Goal: Task Accomplishment & Management: Manage account settings

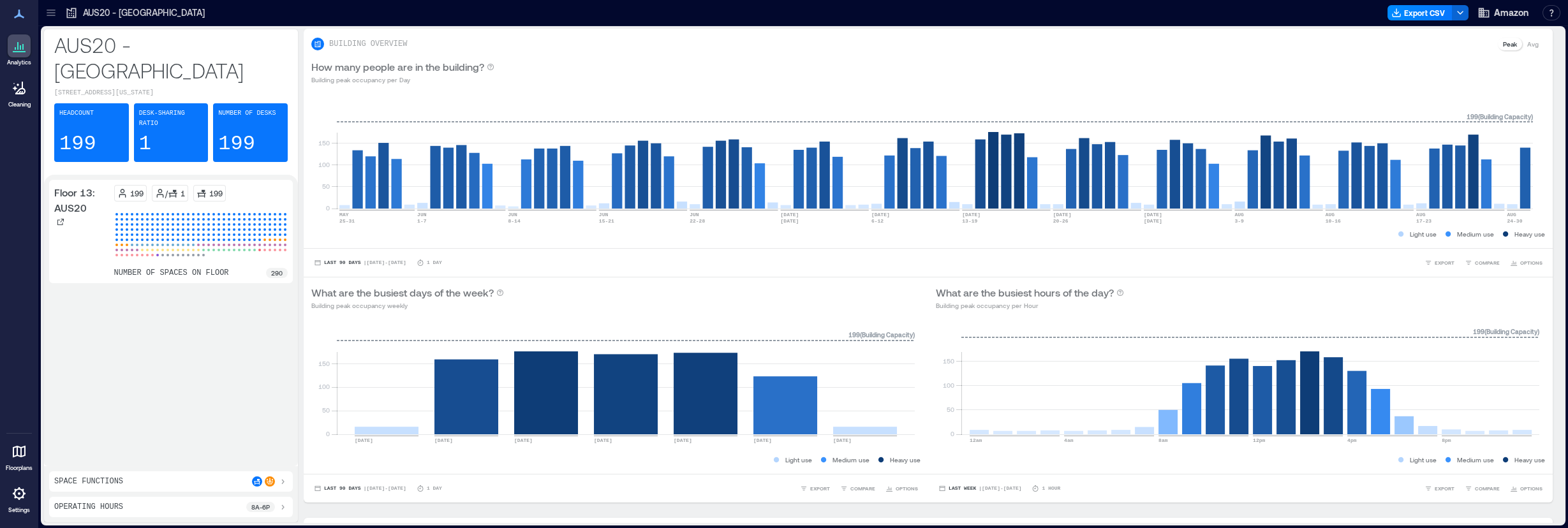
click at [50, 13] on icon at bounding box center [51, 12] width 9 height 1
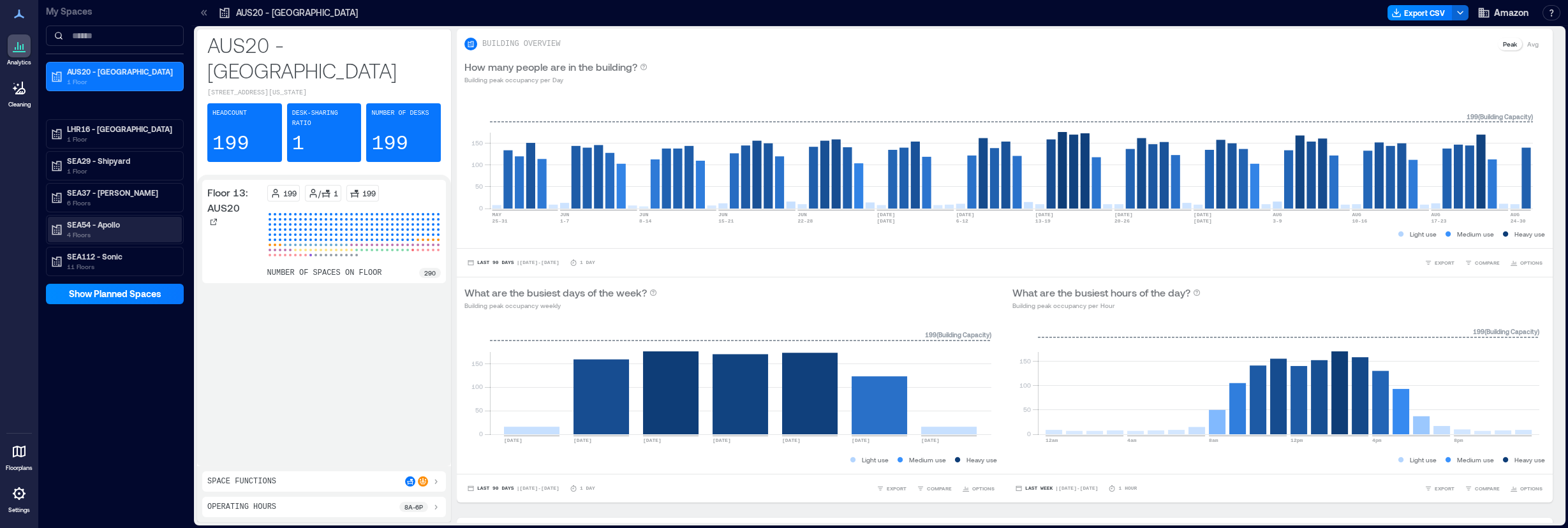
click at [142, 229] on p "4 Floors" at bounding box center [120, 235] width 107 height 10
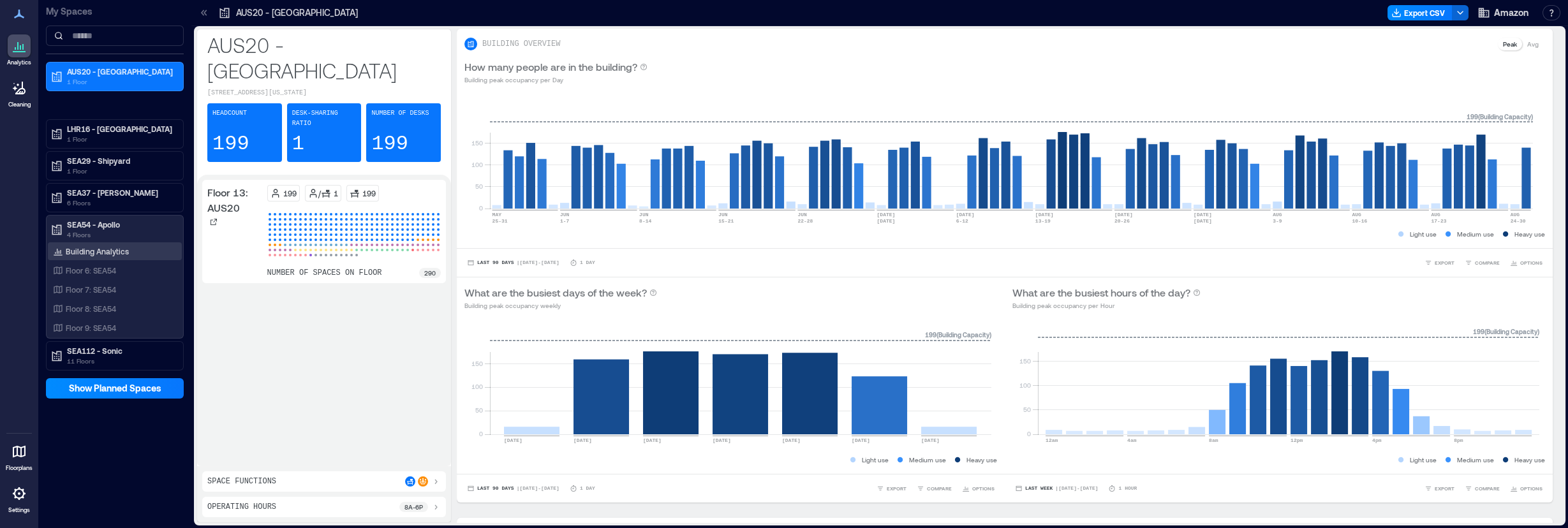
click at [122, 245] on div "Building Analytics" at bounding box center [91, 251] width 81 height 13
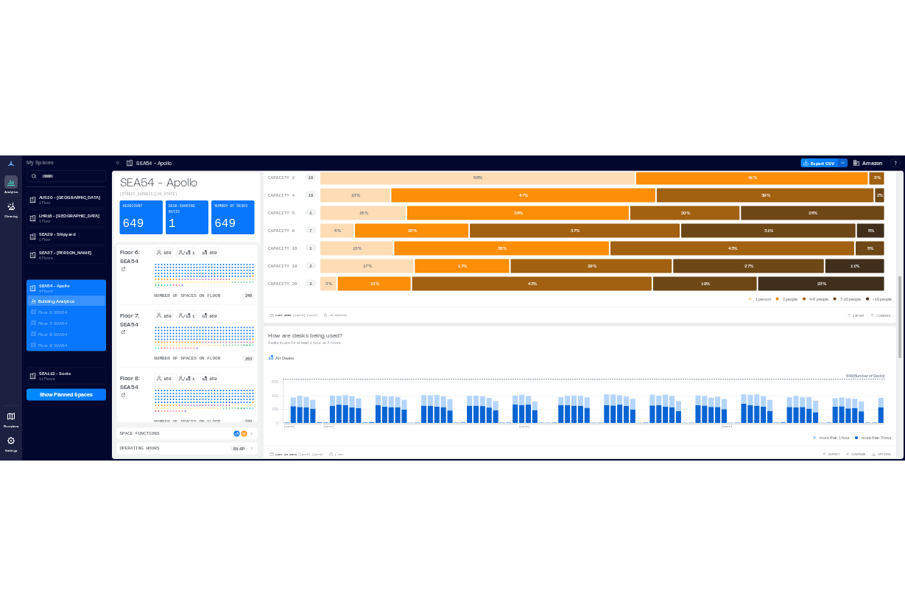
scroll to position [737, 0]
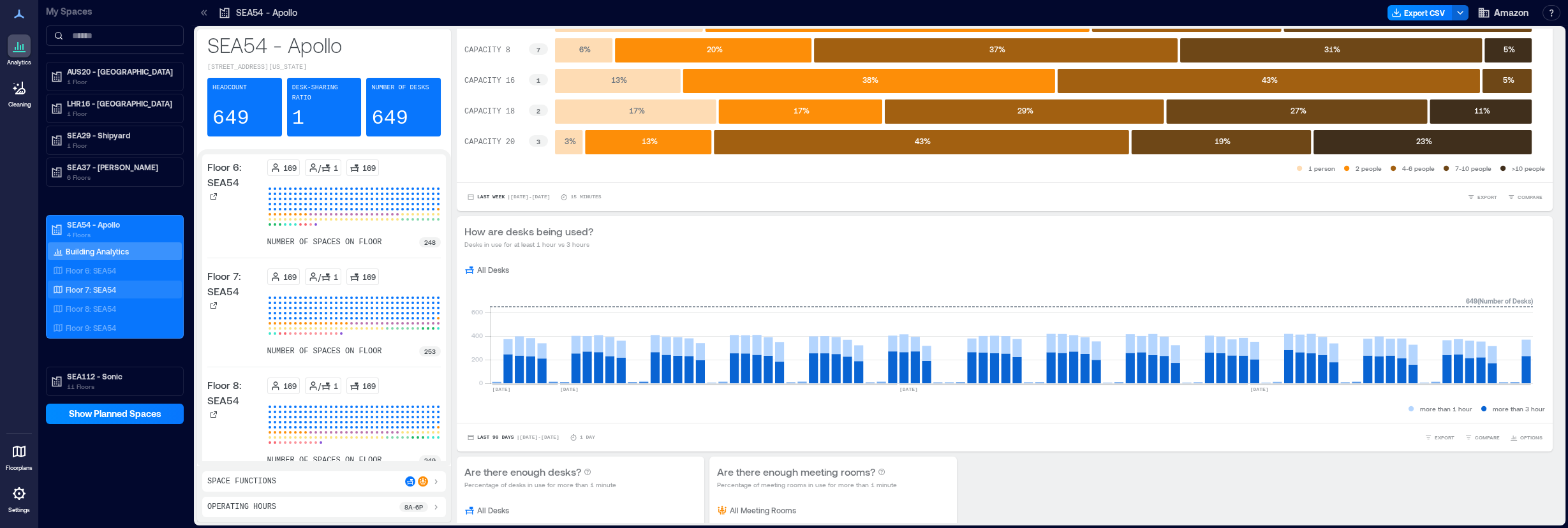
click at [97, 283] on div "Floor 7: SEA54" at bounding box center [112, 289] width 124 height 13
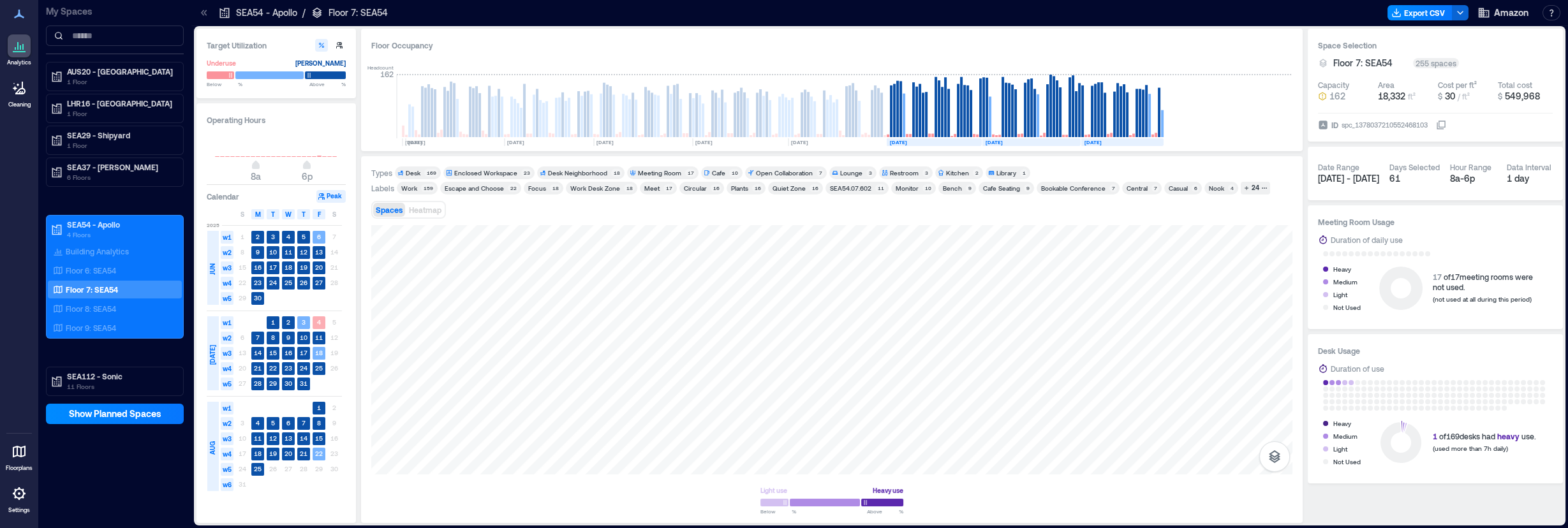
click at [319, 325] on text "4" at bounding box center [319, 322] width 3 height 8
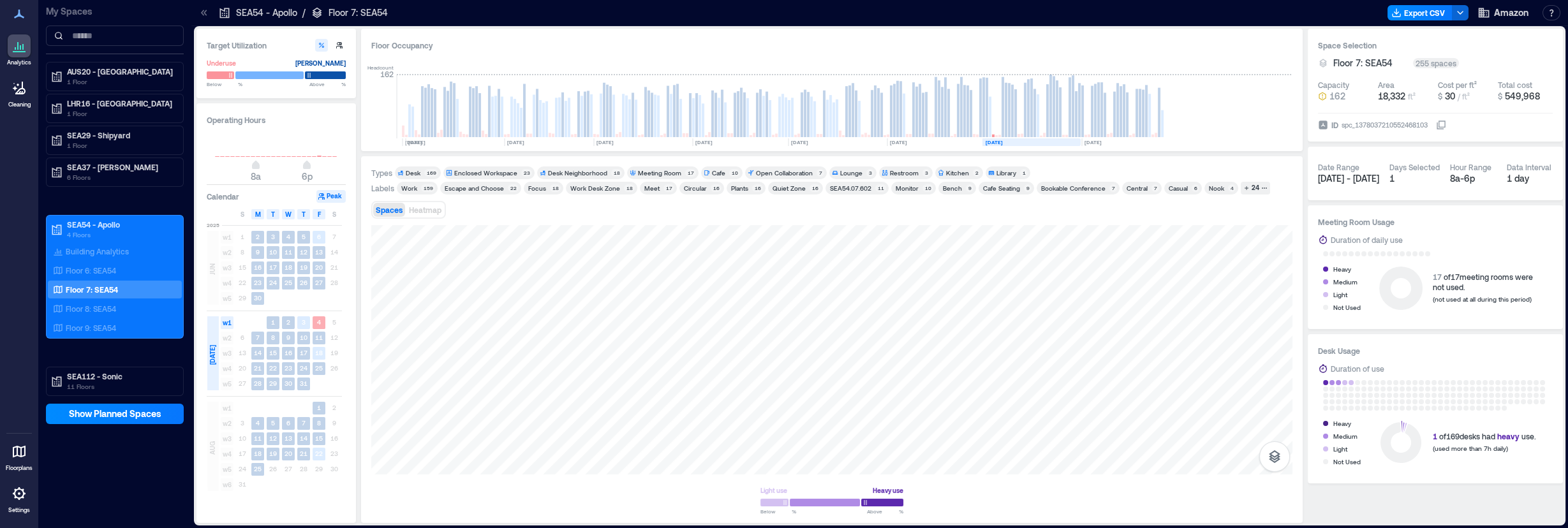
click at [320, 319] on text "4" at bounding box center [319, 322] width 3 height 8
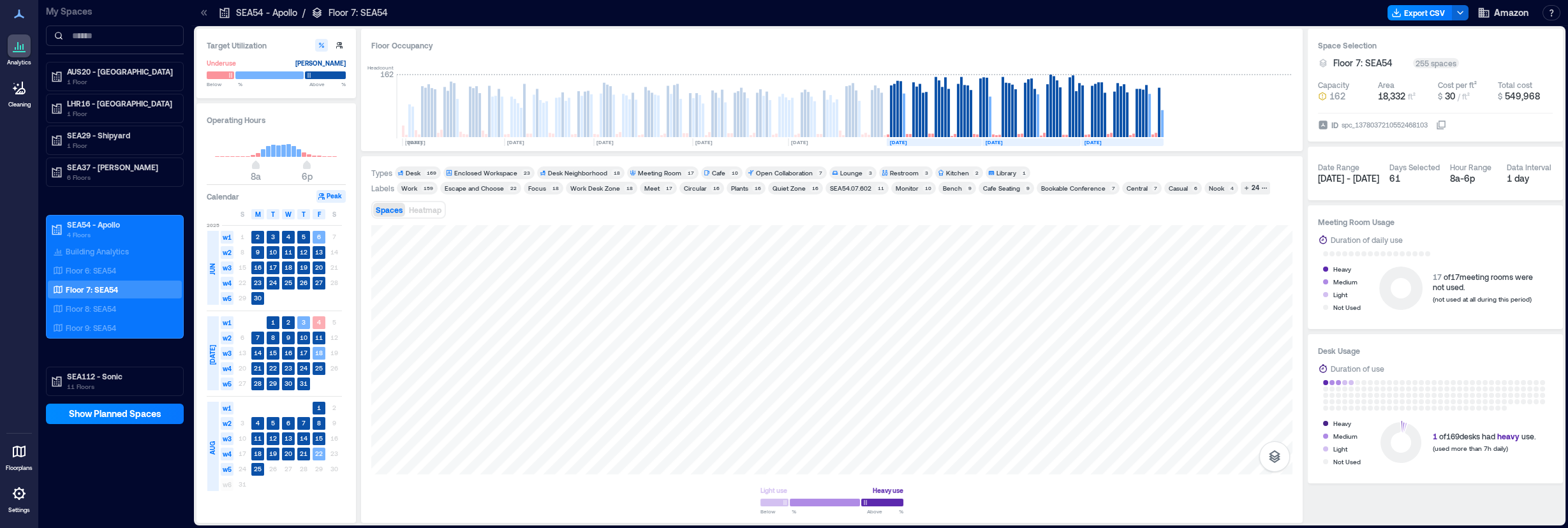
click at [318, 321] on text "4" at bounding box center [319, 322] width 3 height 8
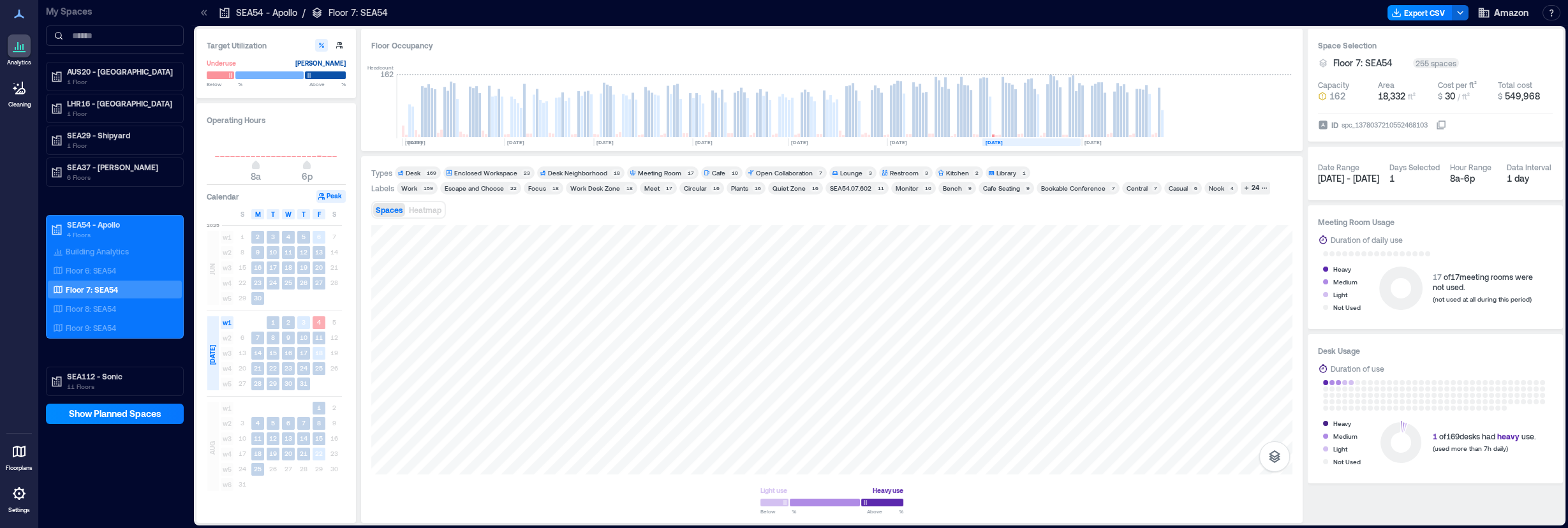
click at [321, 321] on rect at bounding box center [319, 322] width 13 height 13
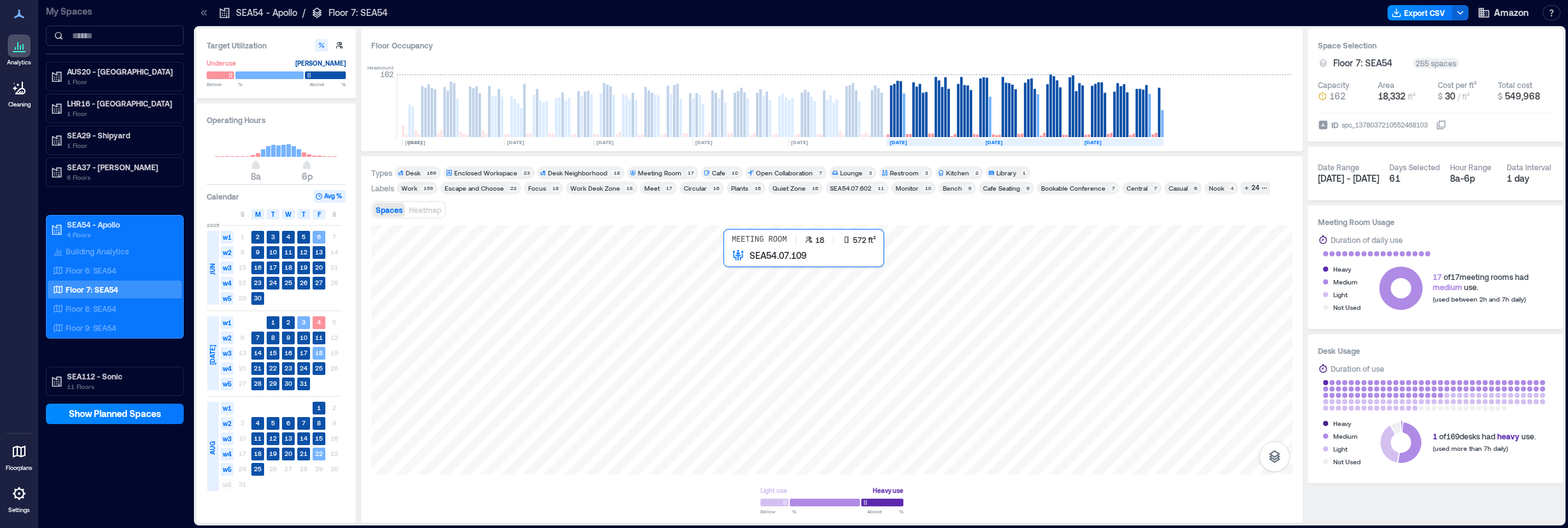
click at [750, 278] on div at bounding box center [832, 350] width 921 height 249
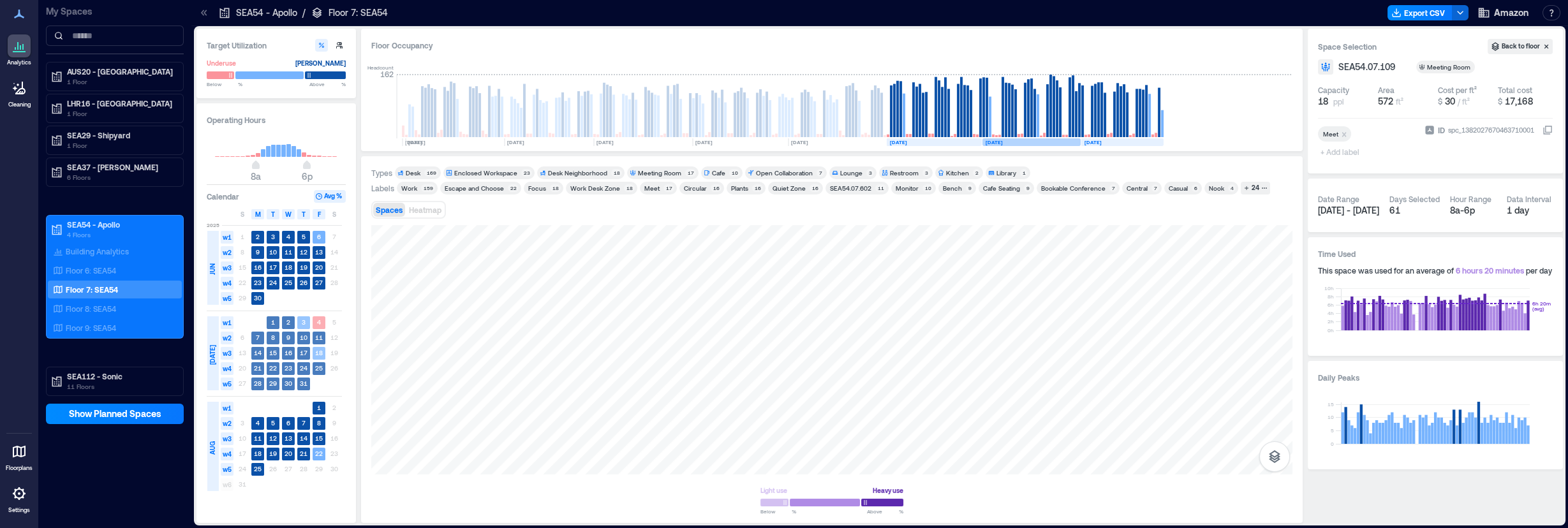
click at [210, 346] on div "[DATE]" at bounding box center [212, 355] width 13 height 21
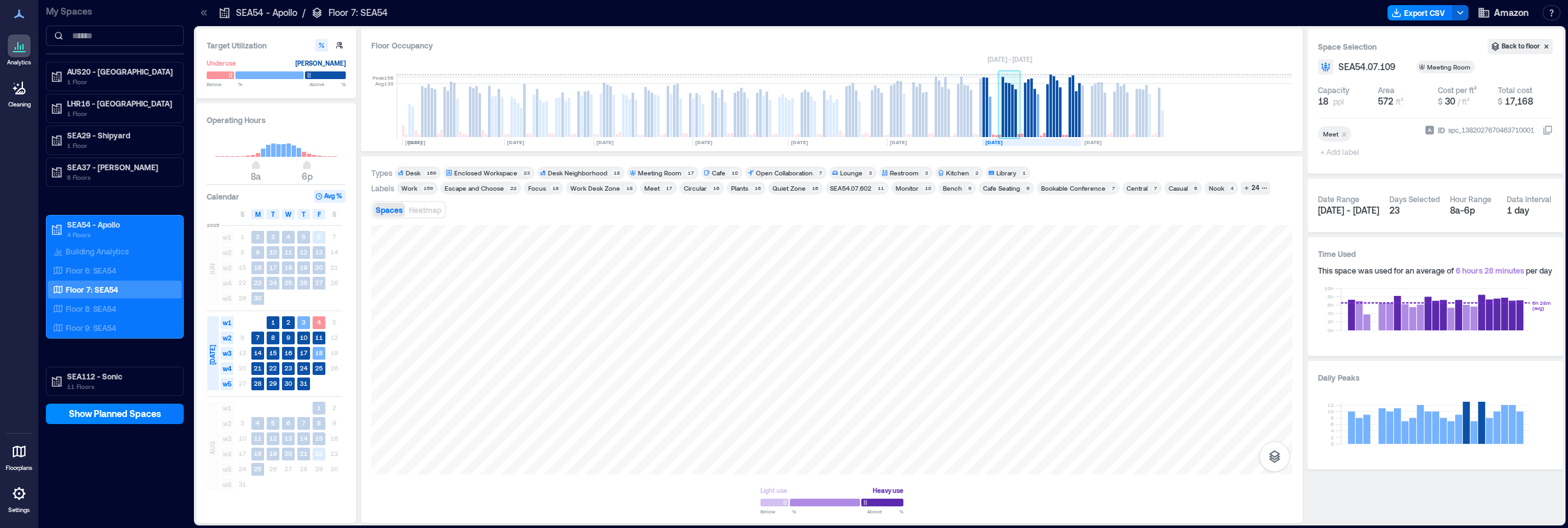
click at [1007, 122] on rect at bounding box center [1005, 110] width 3 height 55
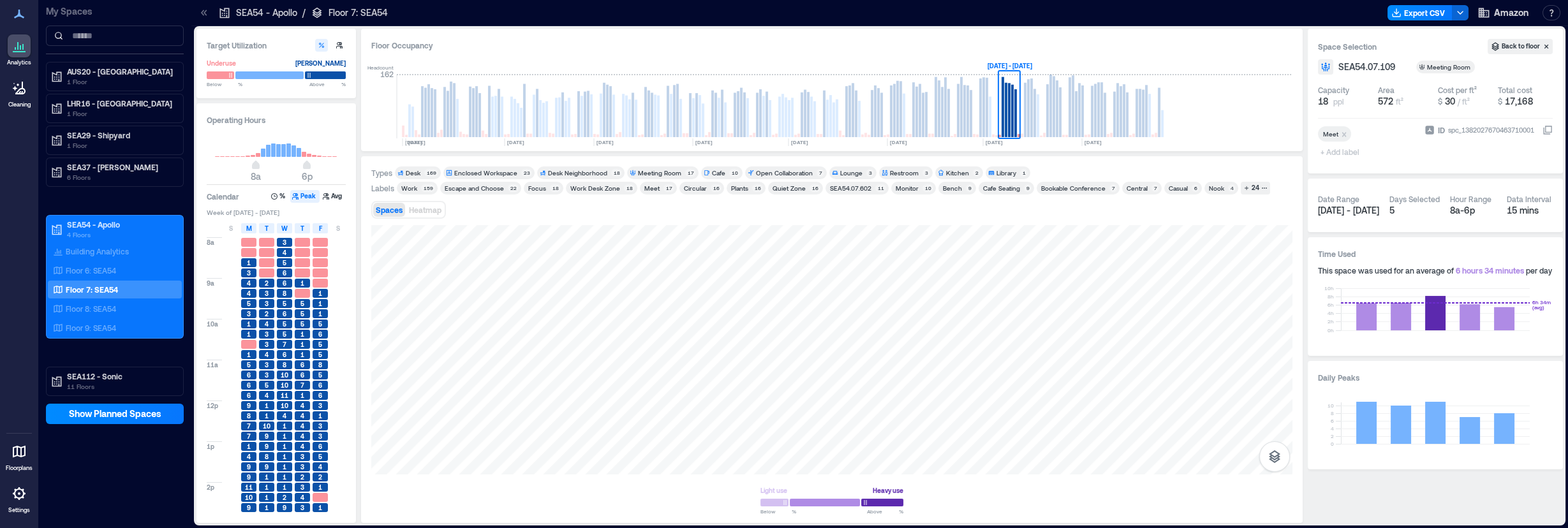
click at [285, 375] on span "10" at bounding box center [284, 375] width 8 height 9
click at [1276, 448] on button "button" at bounding box center [1274, 456] width 30 height 30
click at [1275, 382] on icon "button" at bounding box center [1274, 390] width 16 height 16
click at [430, 212] on span "Heatmap" at bounding box center [425, 209] width 33 height 9
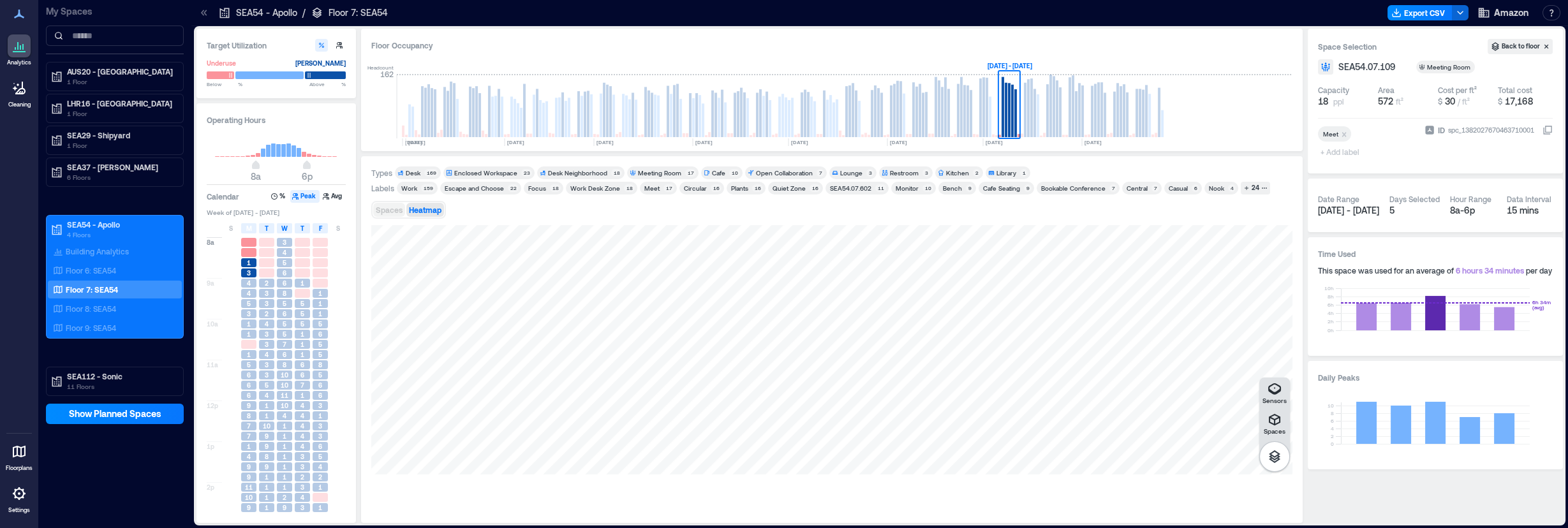
click at [379, 209] on span "Spaces" at bounding box center [389, 209] width 27 height 9
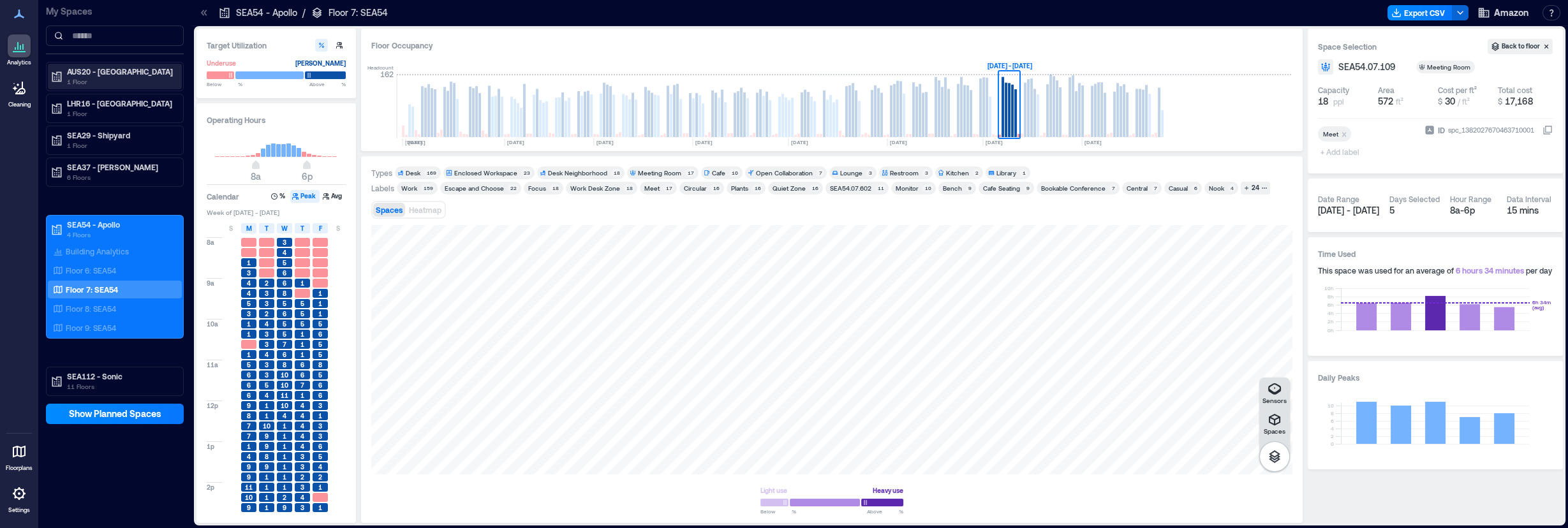
click at [120, 76] on p "1 Floor" at bounding box center [120, 81] width 107 height 10
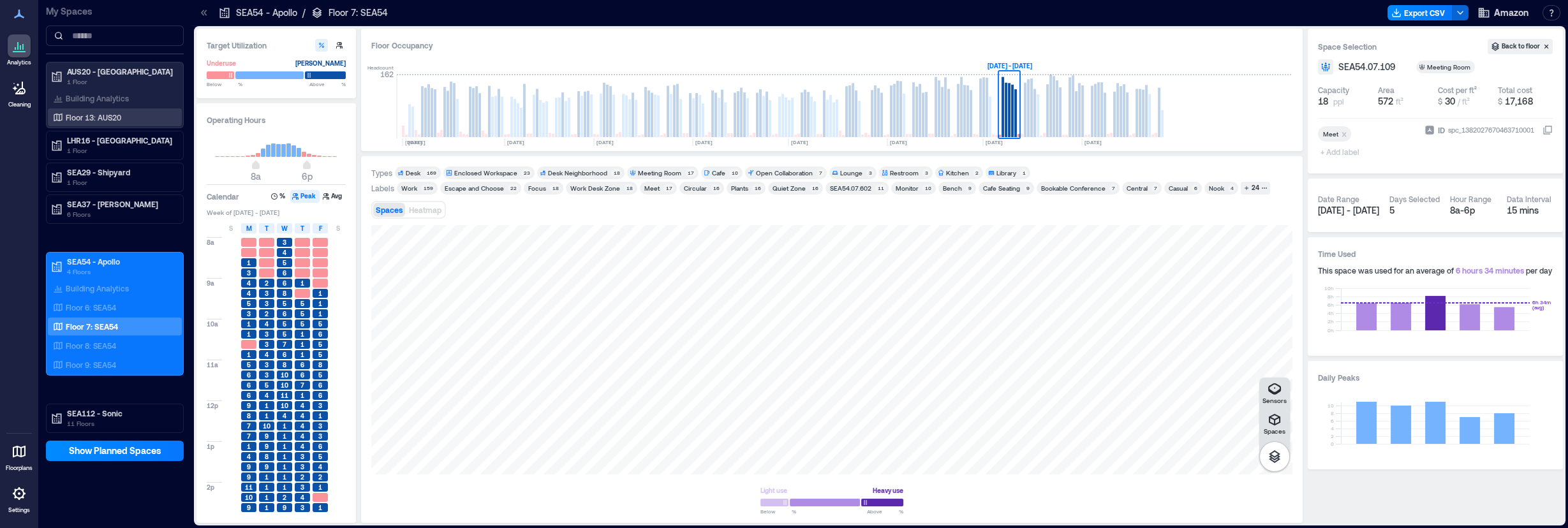
click at [112, 120] on p "Floor 13: AUS20" at bounding box center [94, 118] width 55 height 10
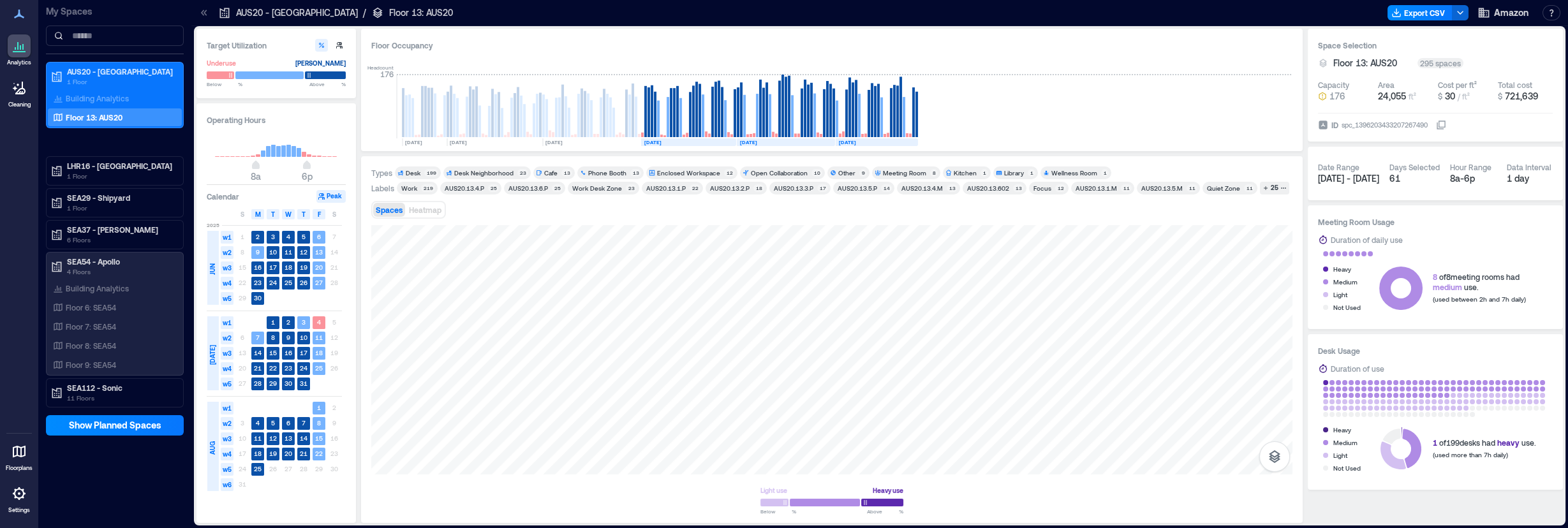
click at [554, 172] on div "Cafe" at bounding box center [550, 172] width 13 height 9
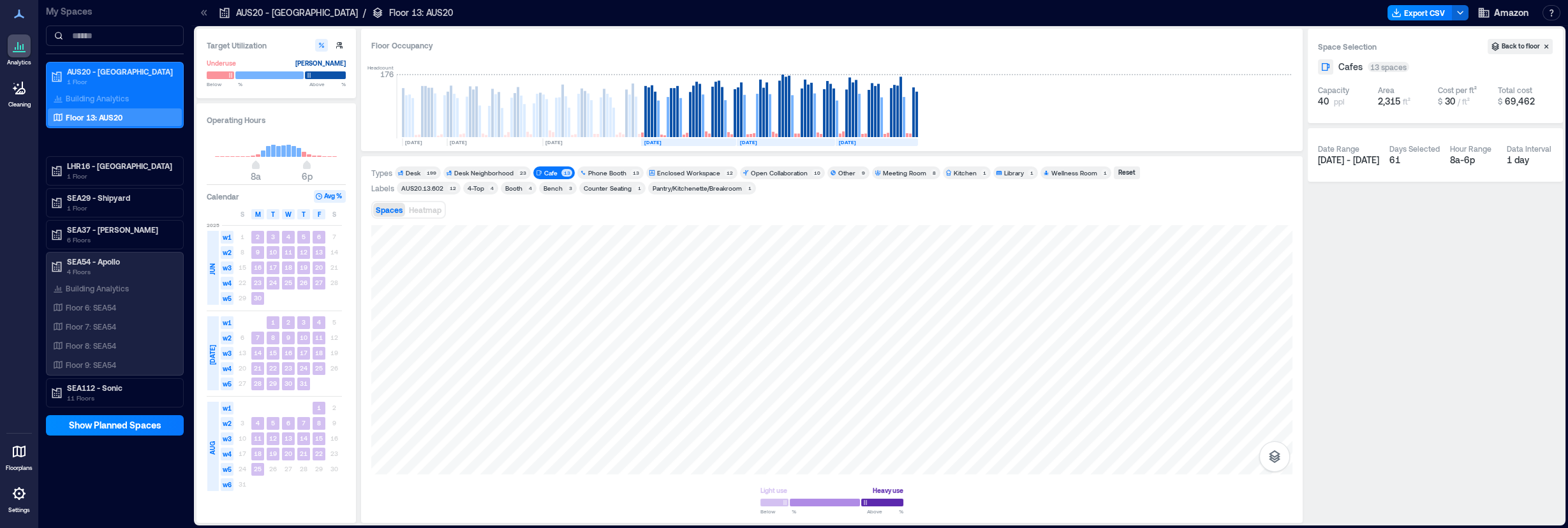
click at [549, 174] on div "Cafe" at bounding box center [550, 172] width 13 height 9
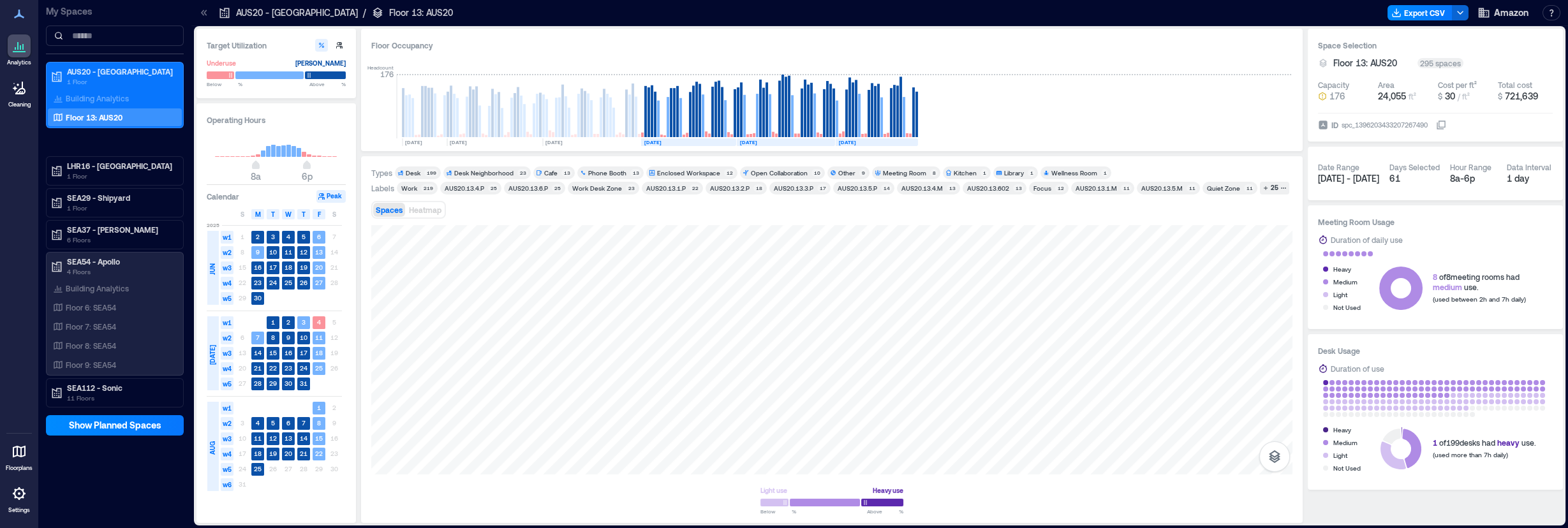
click at [612, 166] on div "Phone Booth 13" at bounding box center [610, 172] width 67 height 13
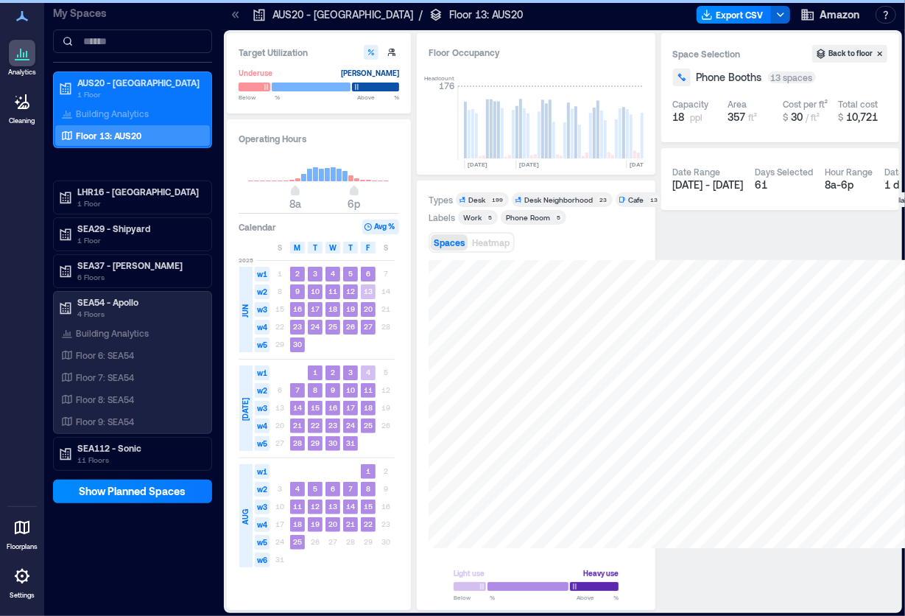
scroll to position [0, 417]
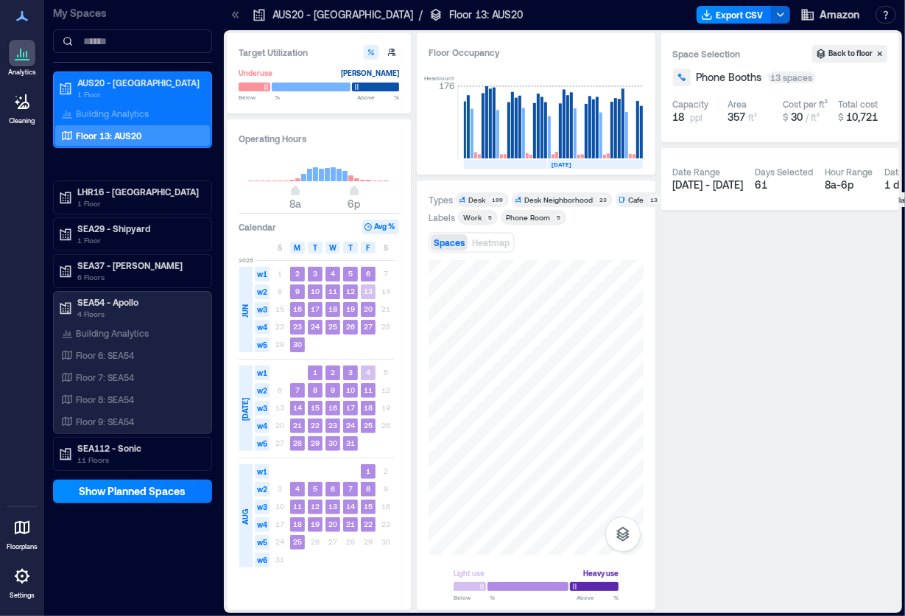
click at [27, 575] on icon at bounding box center [22, 576] width 15 height 15
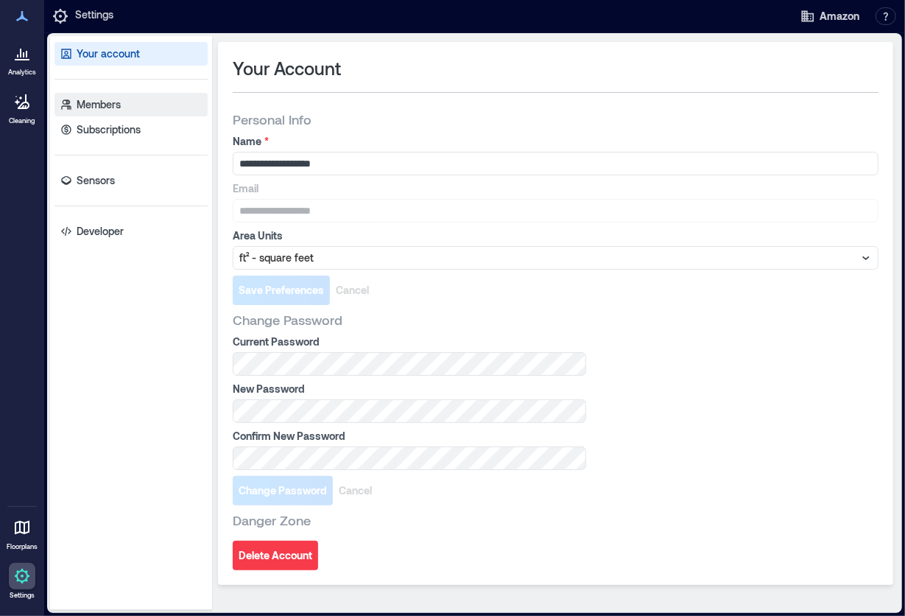
click at [116, 111] on p "Members" at bounding box center [99, 104] width 44 height 15
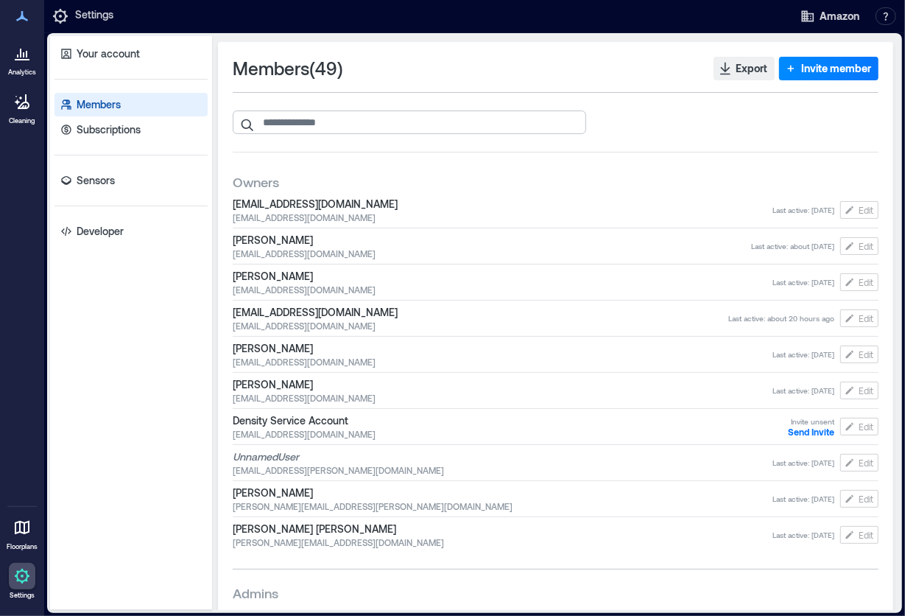
click at [332, 124] on input "search" at bounding box center [410, 123] width 354 height 24
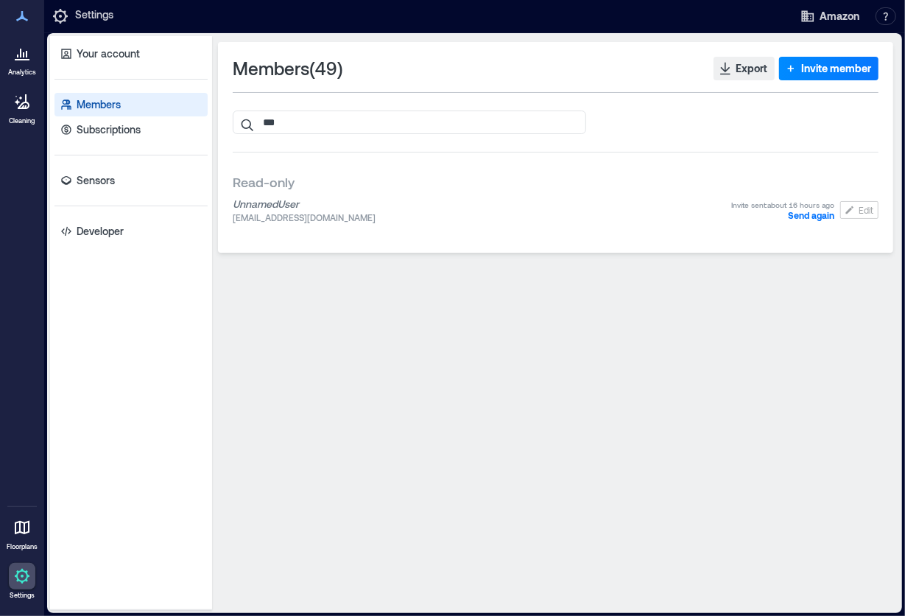
type input "***"
drag, startPoint x: 321, startPoint y: 218, endPoint x: 234, endPoint y: 220, distance: 87.7
click at [234, 220] on span "[EMAIL_ADDRESS][DOMAIN_NAME]" at bounding box center [482, 217] width 499 height 12
click at [233, 220] on span "[EMAIL_ADDRESS][DOMAIN_NAME]" at bounding box center [482, 217] width 499 height 12
drag, startPoint x: 320, startPoint y: 221, endPoint x: 232, endPoint y: 220, distance: 88.4
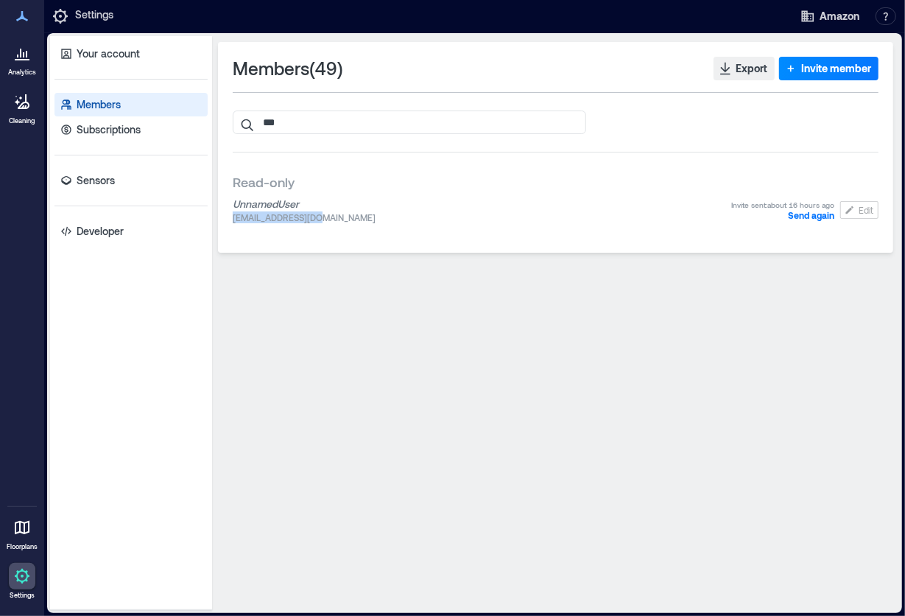
click at [233, 220] on span "[EMAIL_ADDRESS][DOMAIN_NAME]" at bounding box center [482, 217] width 499 height 12
copy span "[EMAIL_ADDRESS][DOMAIN_NAME]"
click at [797, 62] on icon "button" at bounding box center [791, 68] width 15 height 15
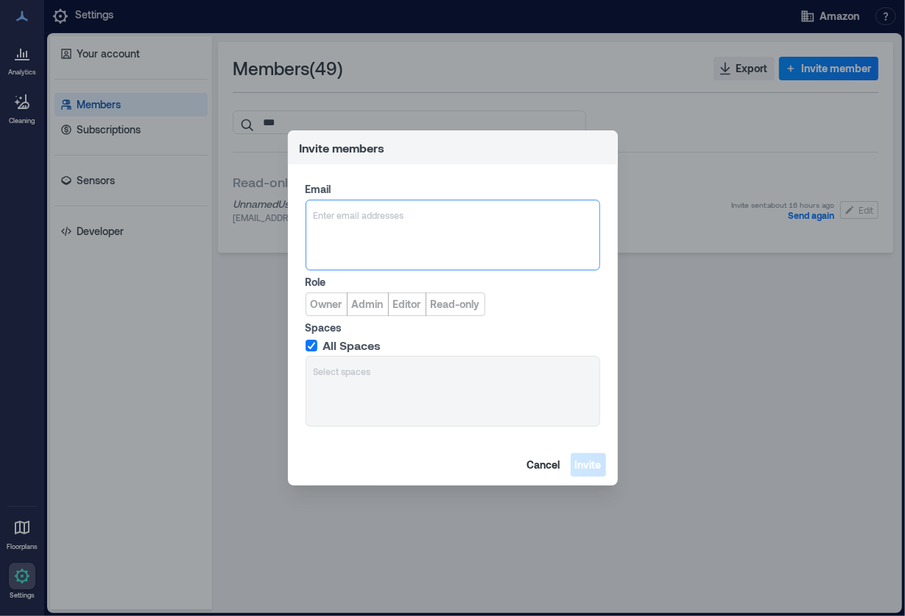
type input "**********"
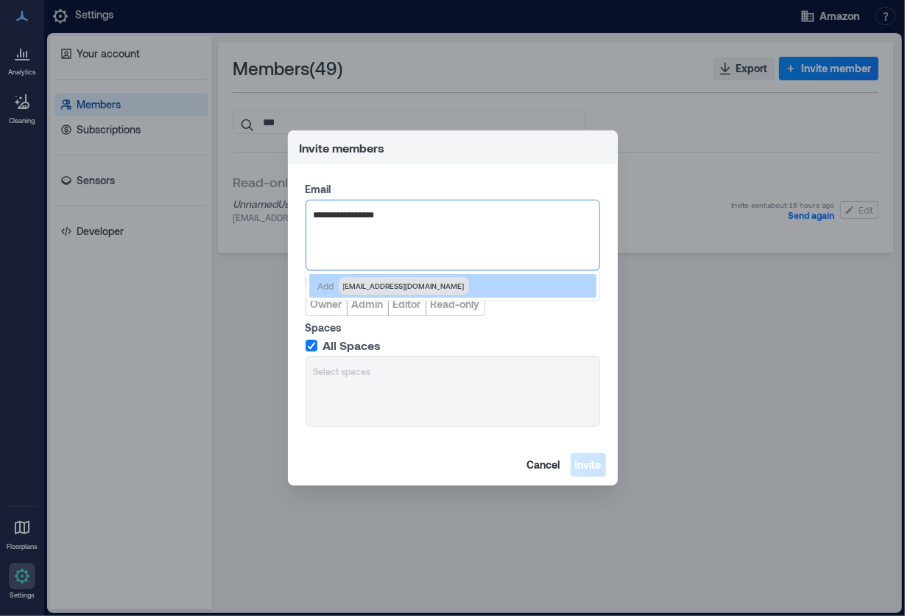
click at [366, 280] on span "[EMAIL_ADDRESS][DOMAIN_NAME]" at bounding box center [404, 286] width 122 height 12
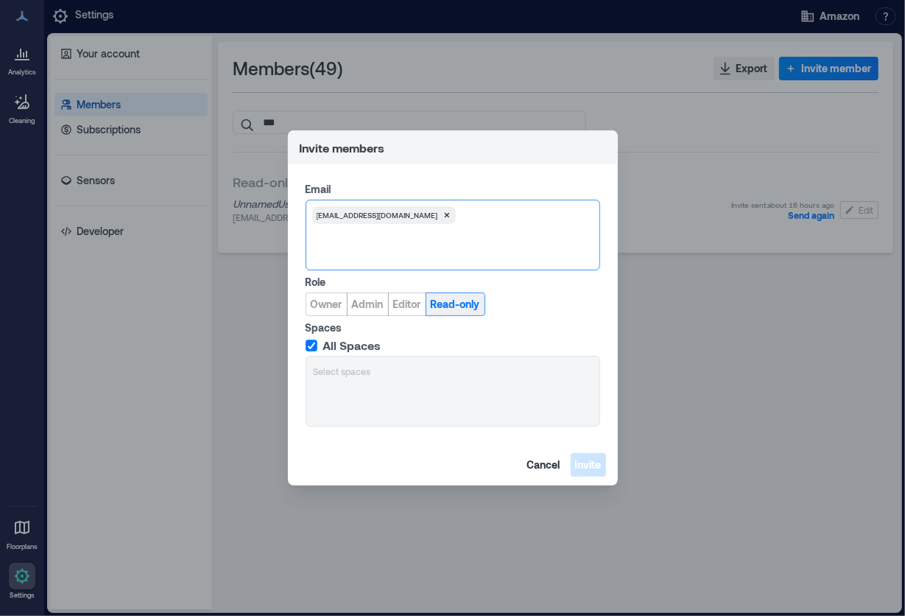
click at [454, 297] on span "Read-only" at bounding box center [455, 304] width 49 height 15
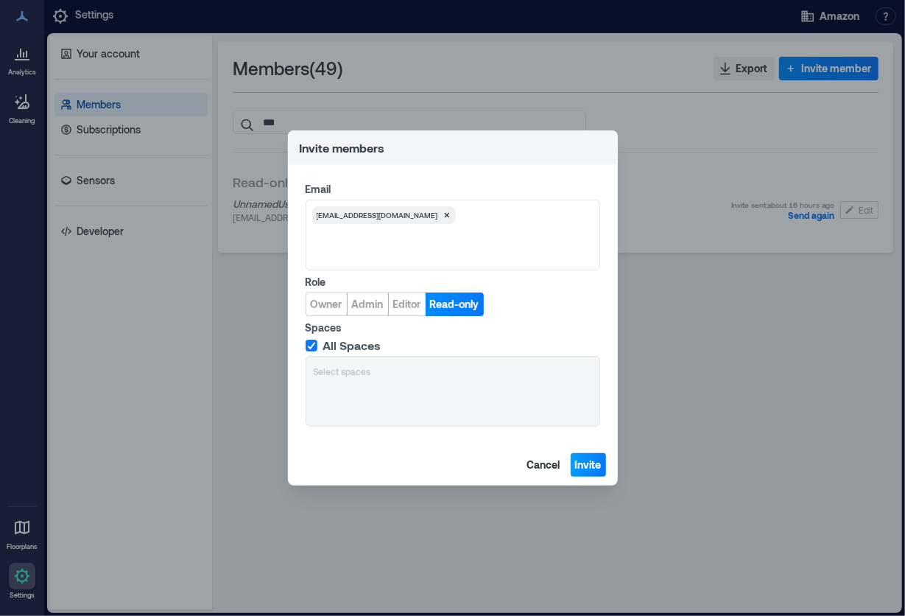
click at [593, 466] on span "Invite" at bounding box center [588, 465] width 27 height 15
